Goal: Obtain resource: Download file/media

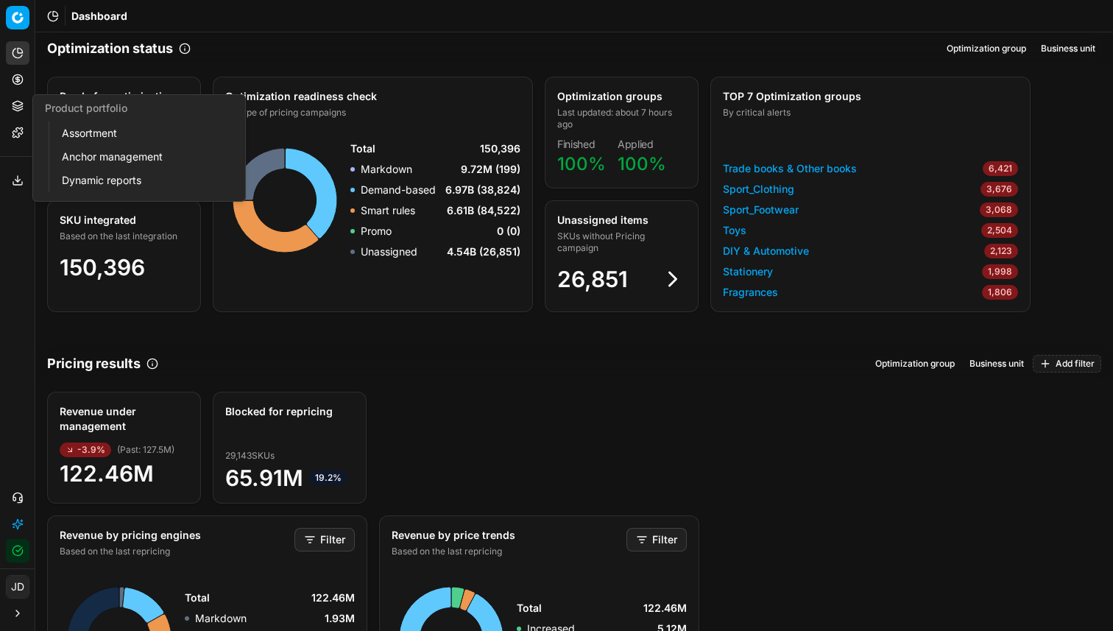
click at [16, 107] on icon at bounding box center [18, 106] width 12 height 12
click at [15, 79] on icon at bounding box center [18, 80] width 12 height 12
click at [13, 100] on icon at bounding box center [18, 106] width 12 height 12
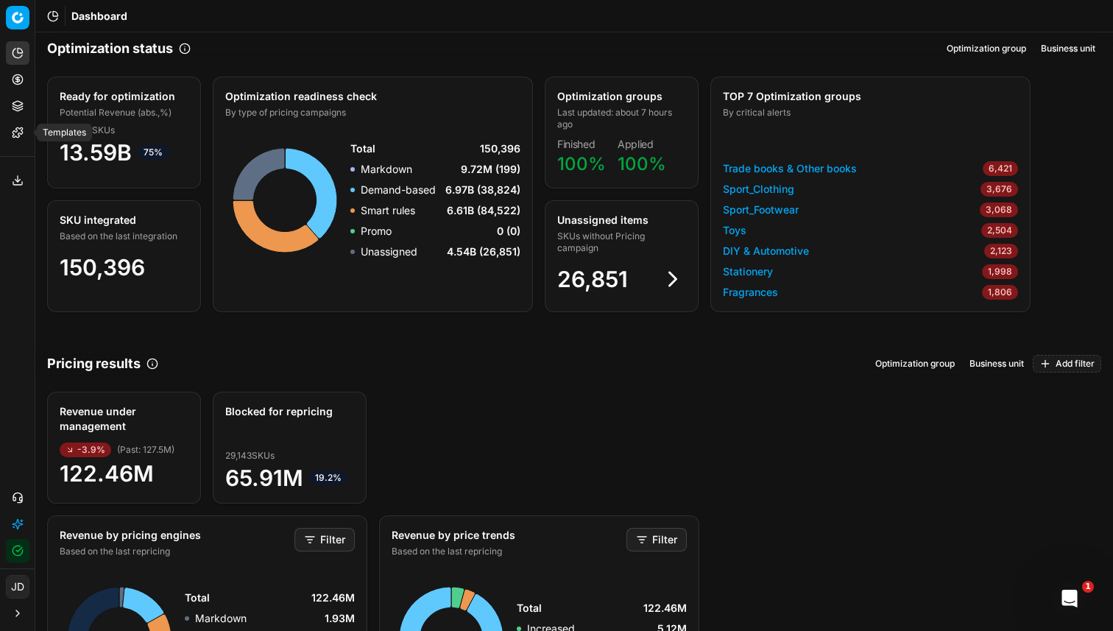
click at [12, 133] on icon at bounding box center [18, 133] width 12 height 12
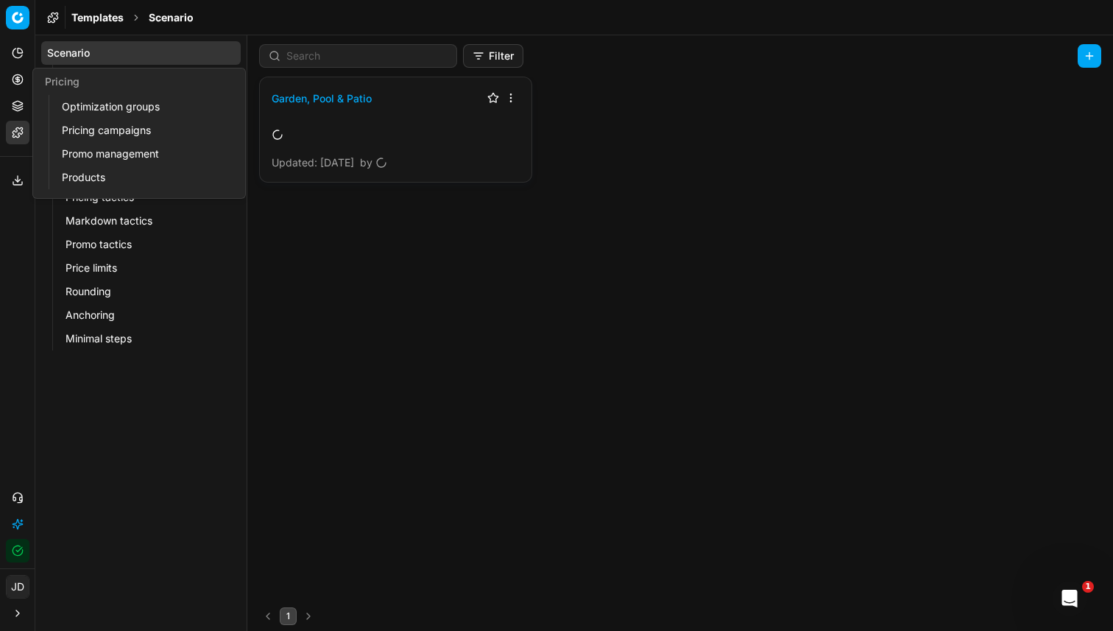
click at [158, 474] on div "Scenario Strategy Constraints Stop list Pricing campaign Product assignments Pr…" at bounding box center [140, 332] width 211 height 595
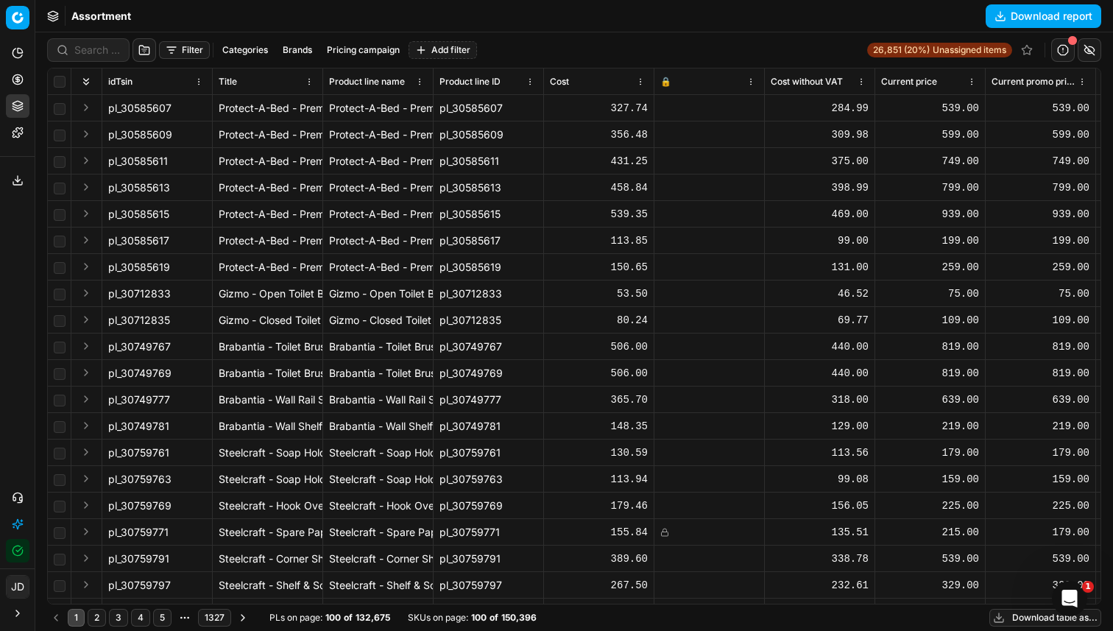
click at [1028, 14] on button "Download report" at bounding box center [1043, 16] width 116 height 24
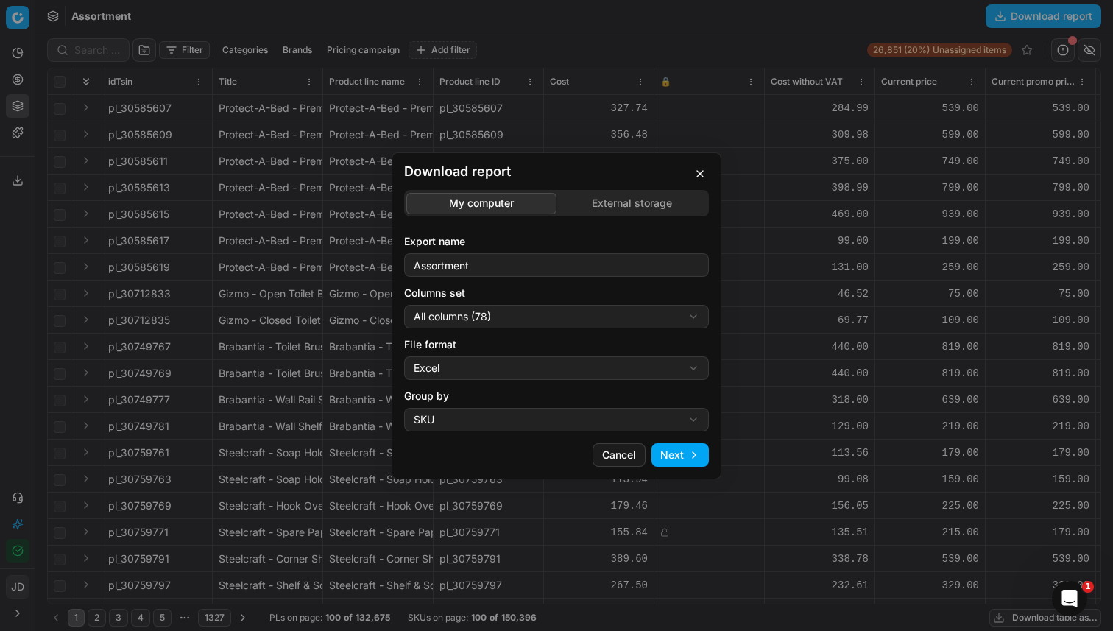
click at [675, 458] on button "Next" at bounding box center [679, 455] width 57 height 24
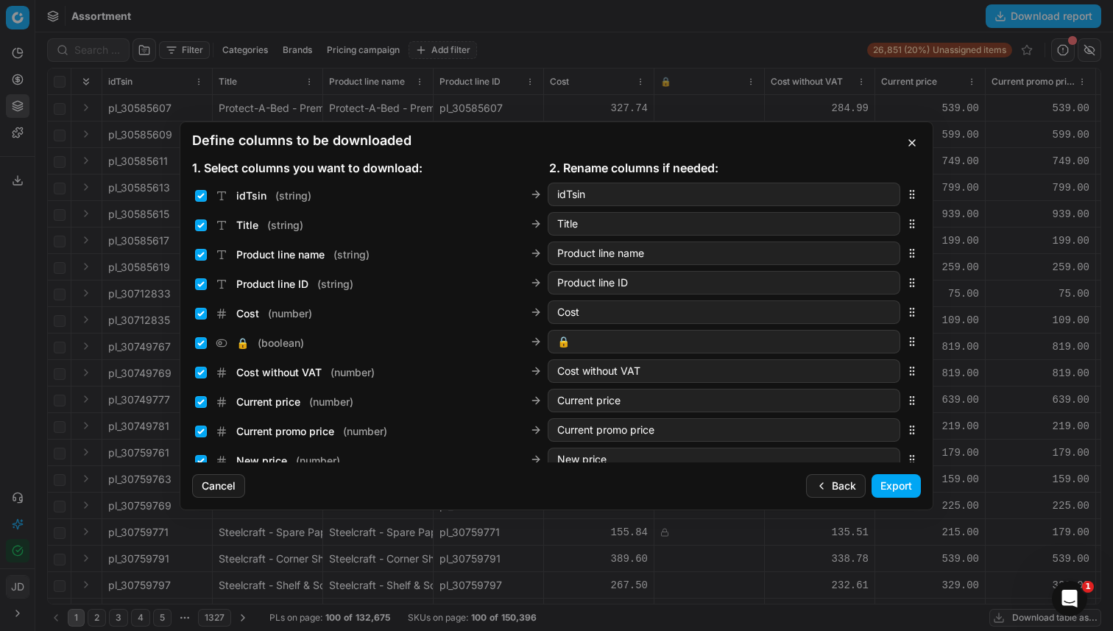
click at [902, 487] on button "Export" at bounding box center [895, 486] width 49 height 24
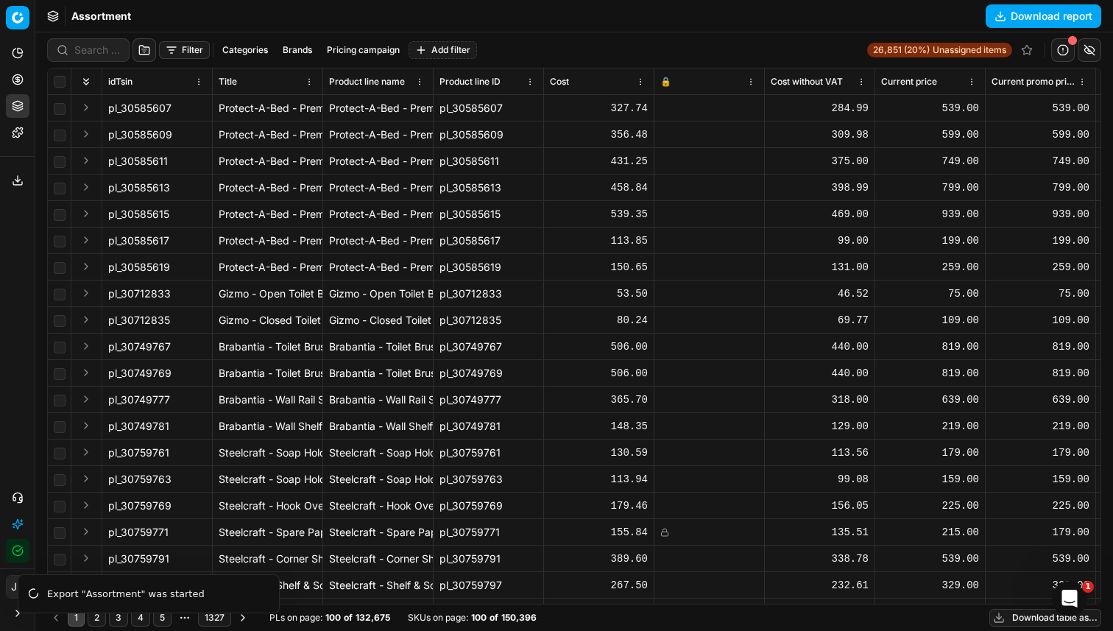
click at [9, 169] on button "Export service" at bounding box center [18, 181] width 24 height 24
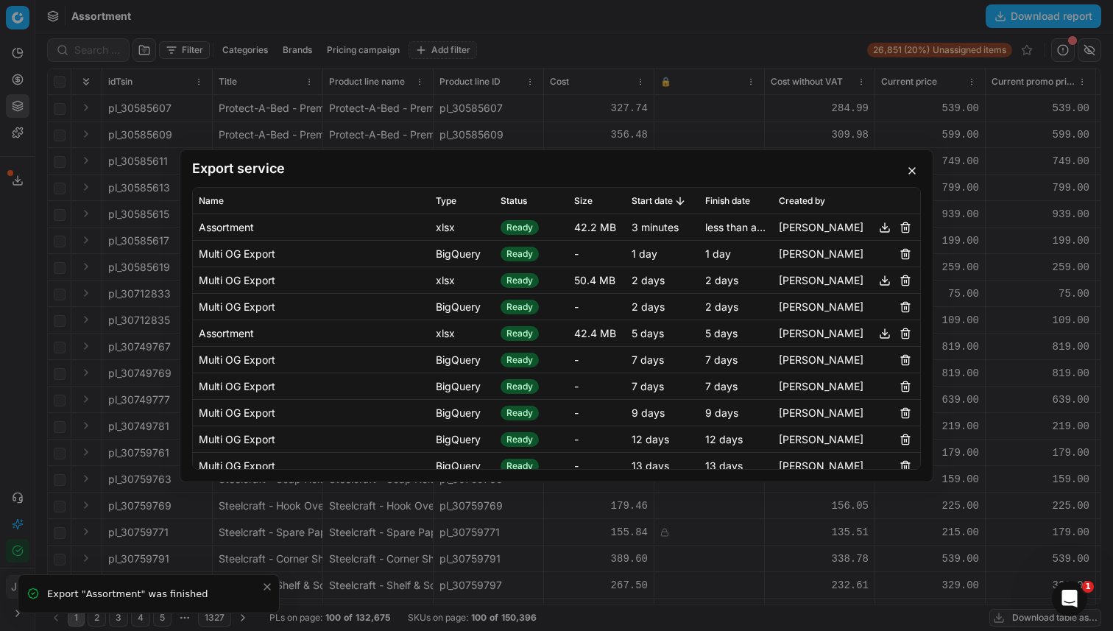
click at [876, 233] on button "button" at bounding box center [885, 227] width 18 height 18
click at [913, 172] on button "button" at bounding box center [912, 171] width 18 height 18
